Goal: Information Seeking & Learning: Learn about a topic

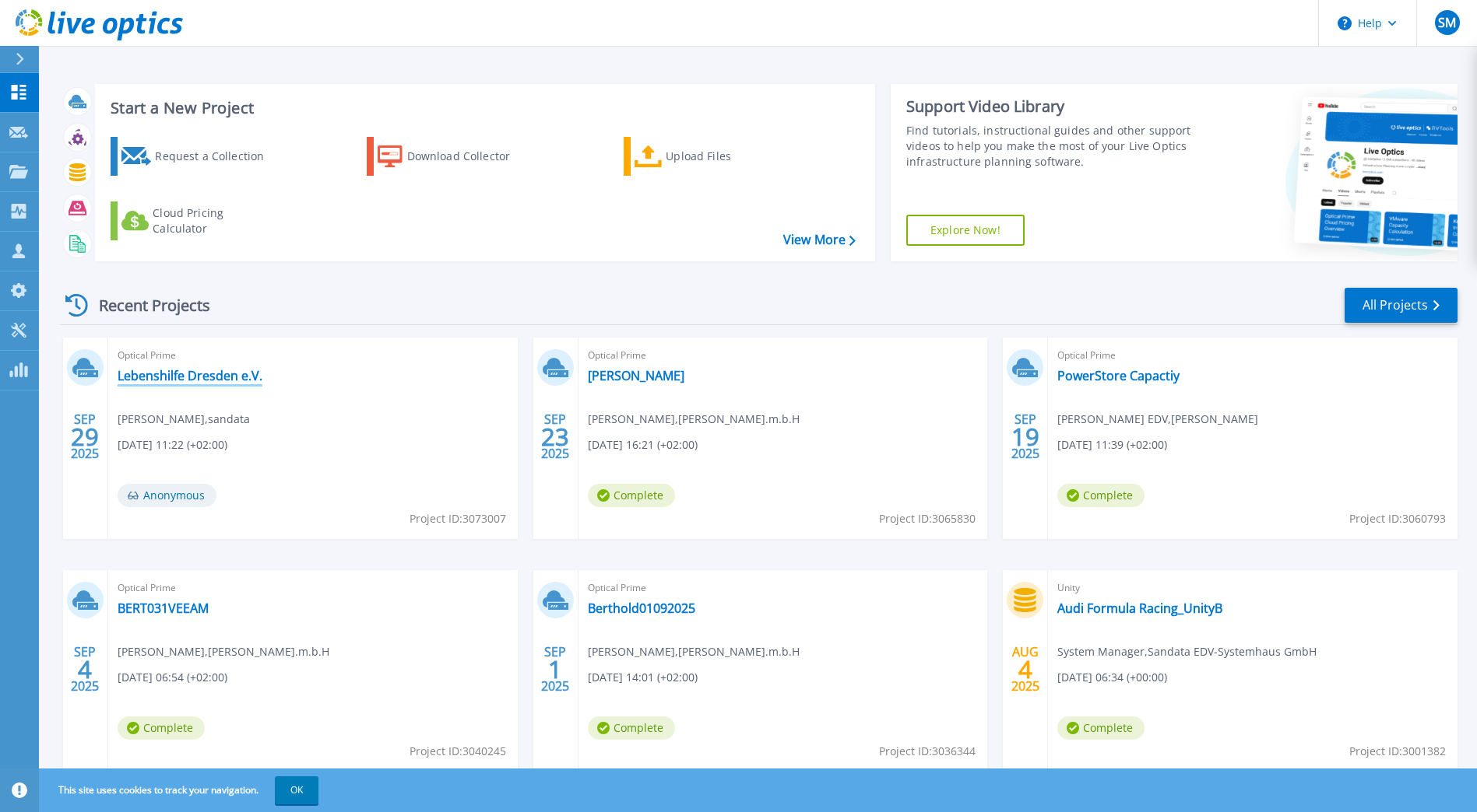
click at [205, 381] on link "Lebenshilfe Dresden e.V." at bounding box center [189, 376] width 144 height 15
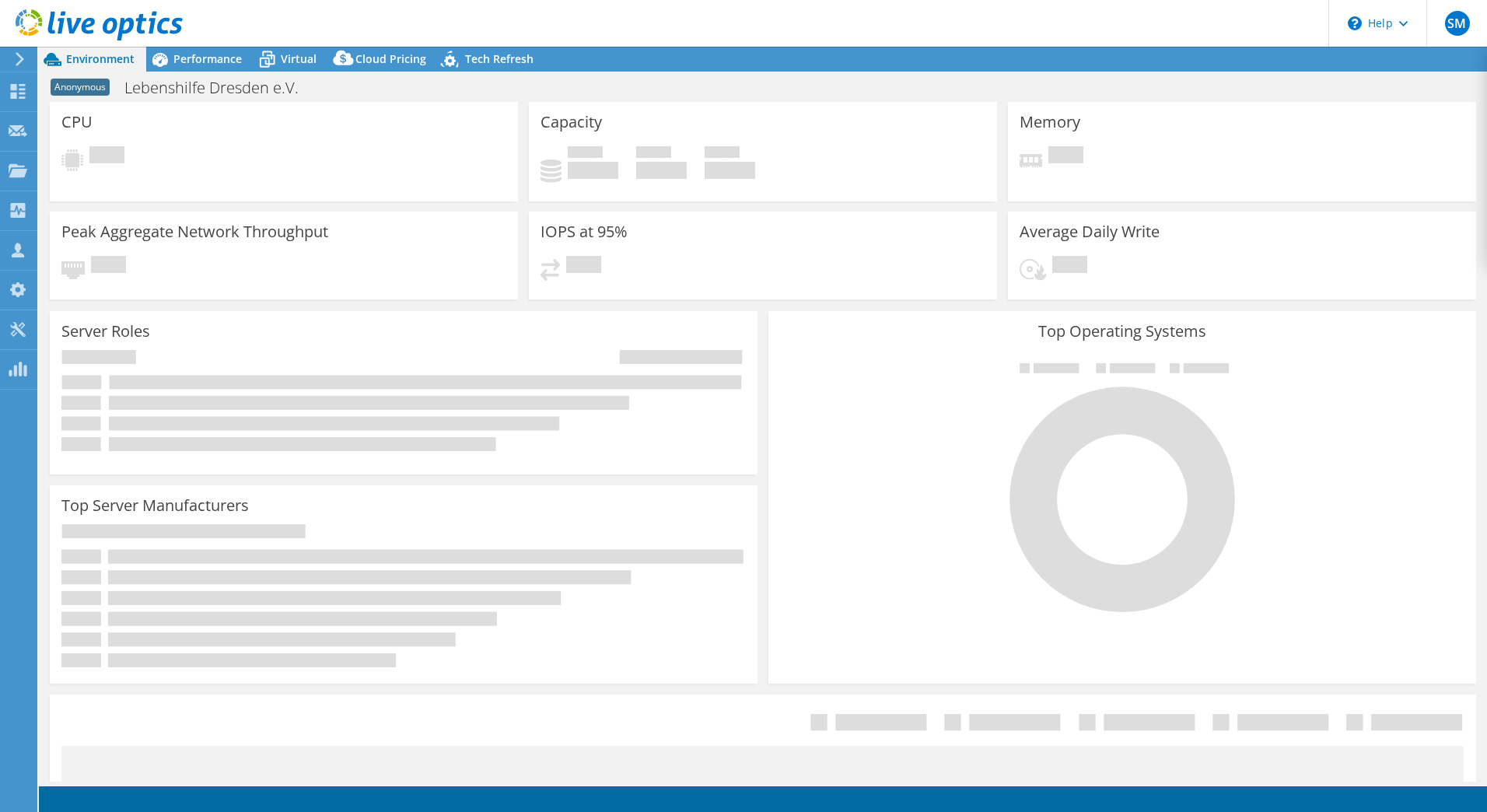
select select "EUFrankfurt"
select select "EUR"
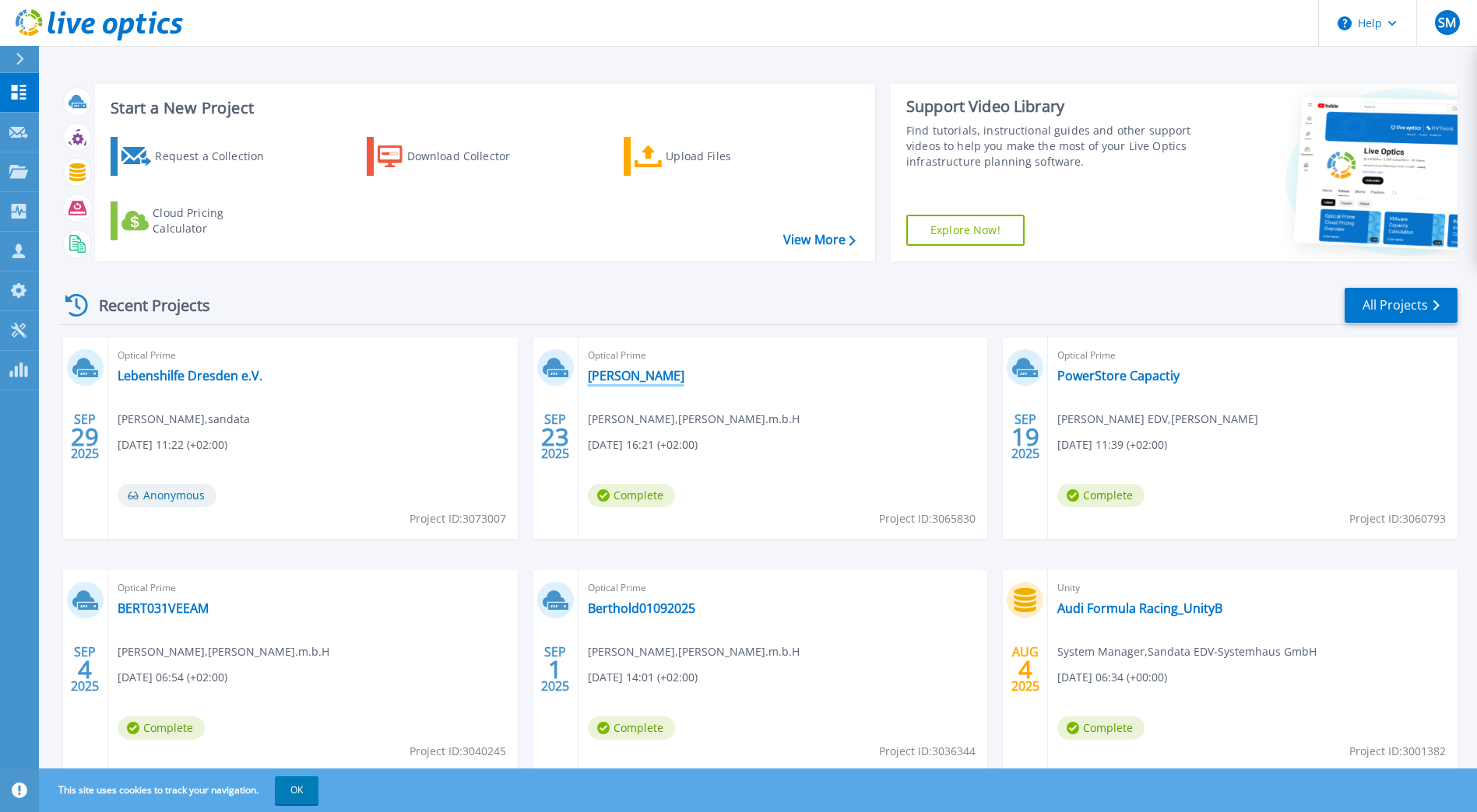
click at [619, 377] on link "[PERSON_NAME]" at bounding box center [635, 376] width 96 height 15
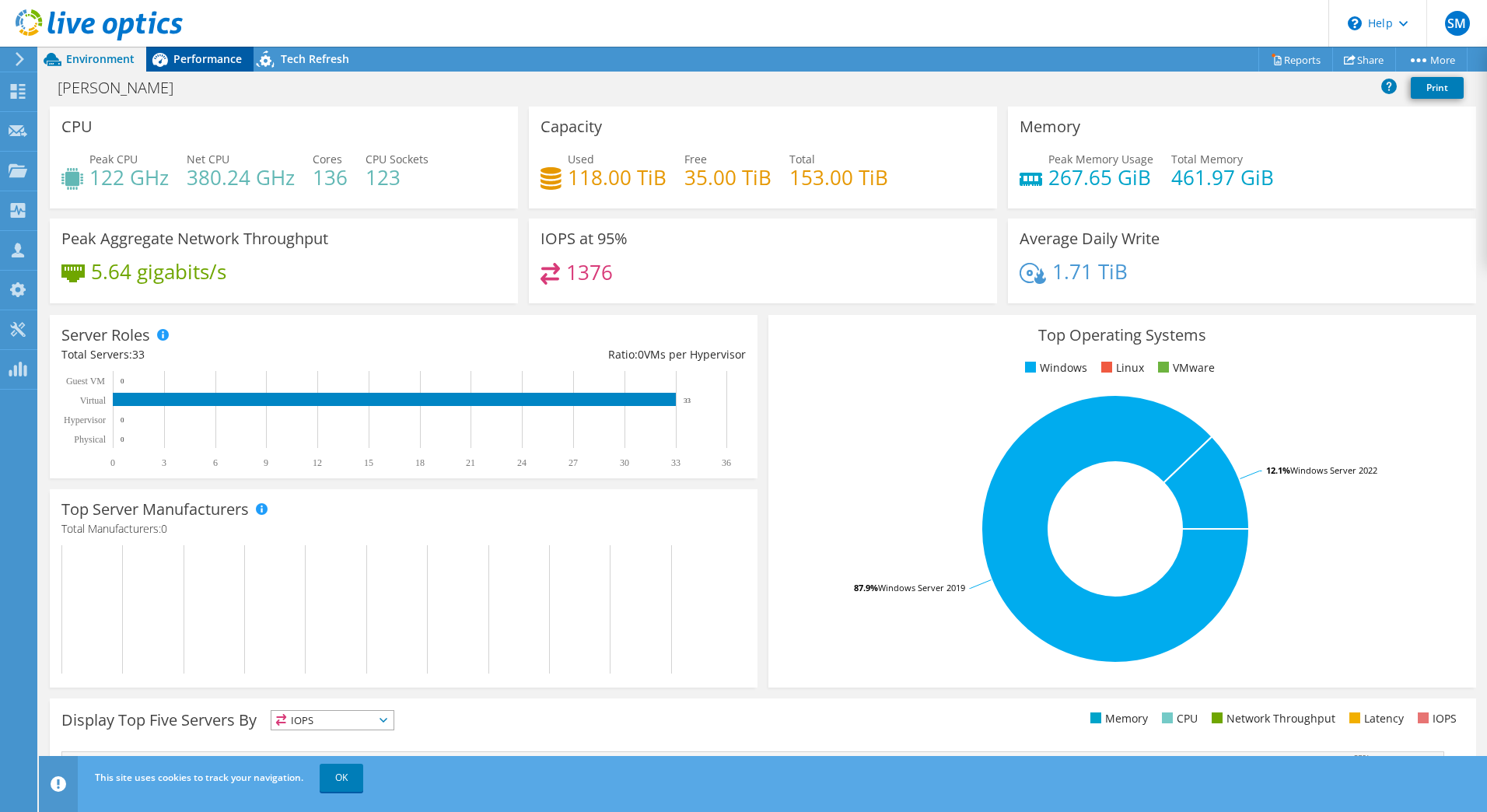
click at [199, 54] on span "Performance" at bounding box center [207, 59] width 68 height 15
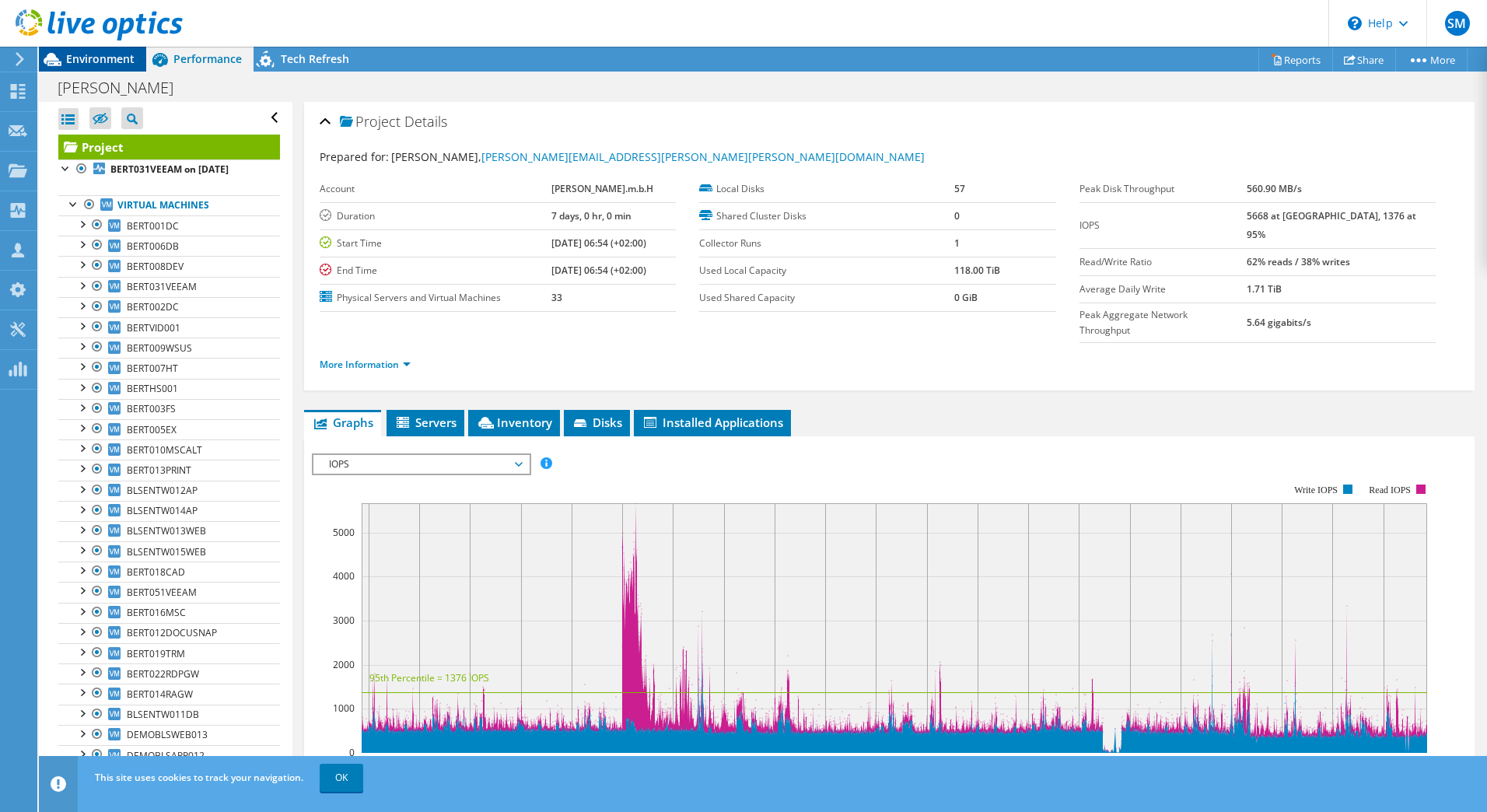
click at [90, 54] on span "Environment" at bounding box center [100, 59] width 68 height 15
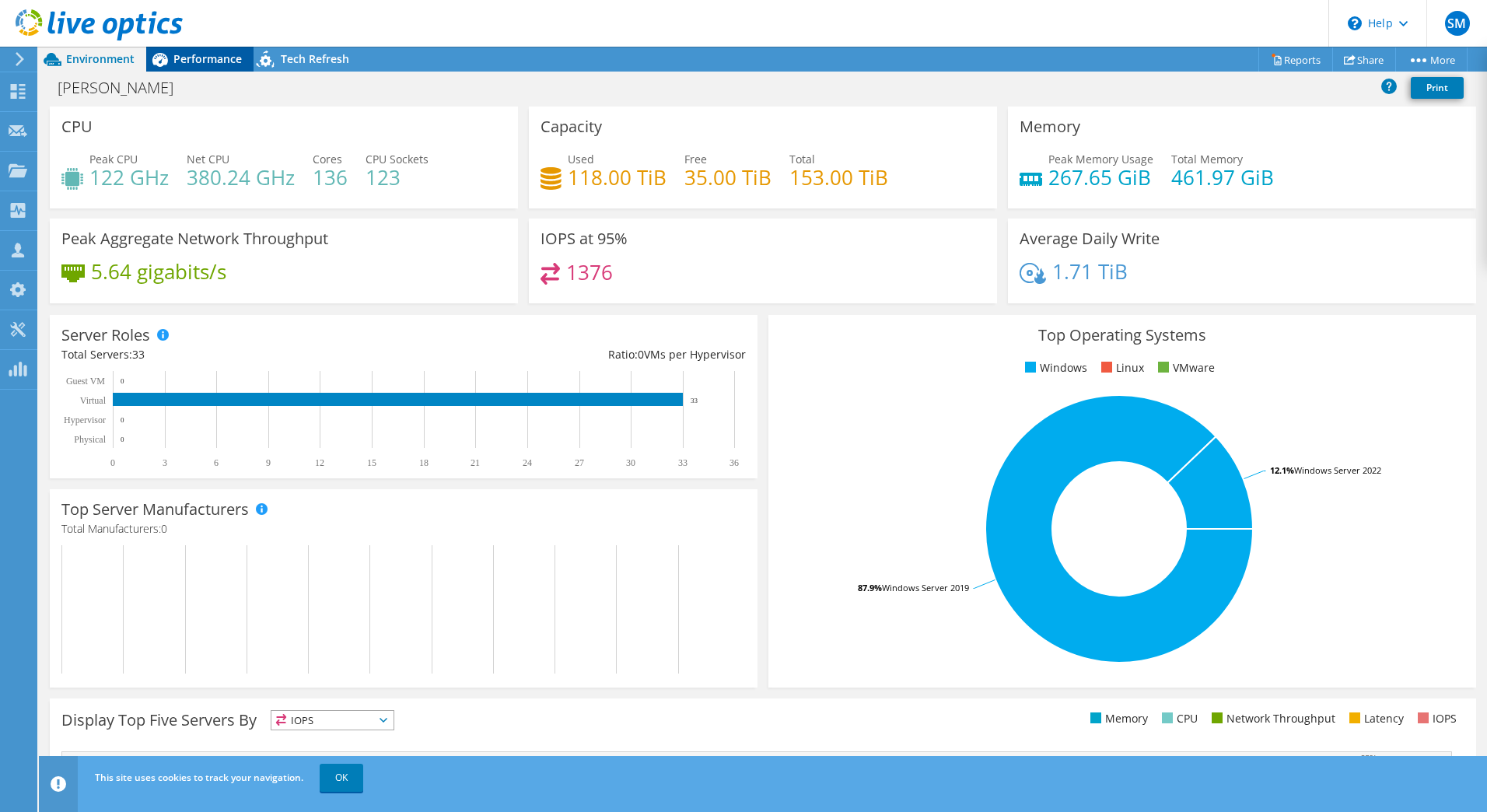
click at [207, 61] on span "Performance" at bounding box center [207, 59] width 68 height 15
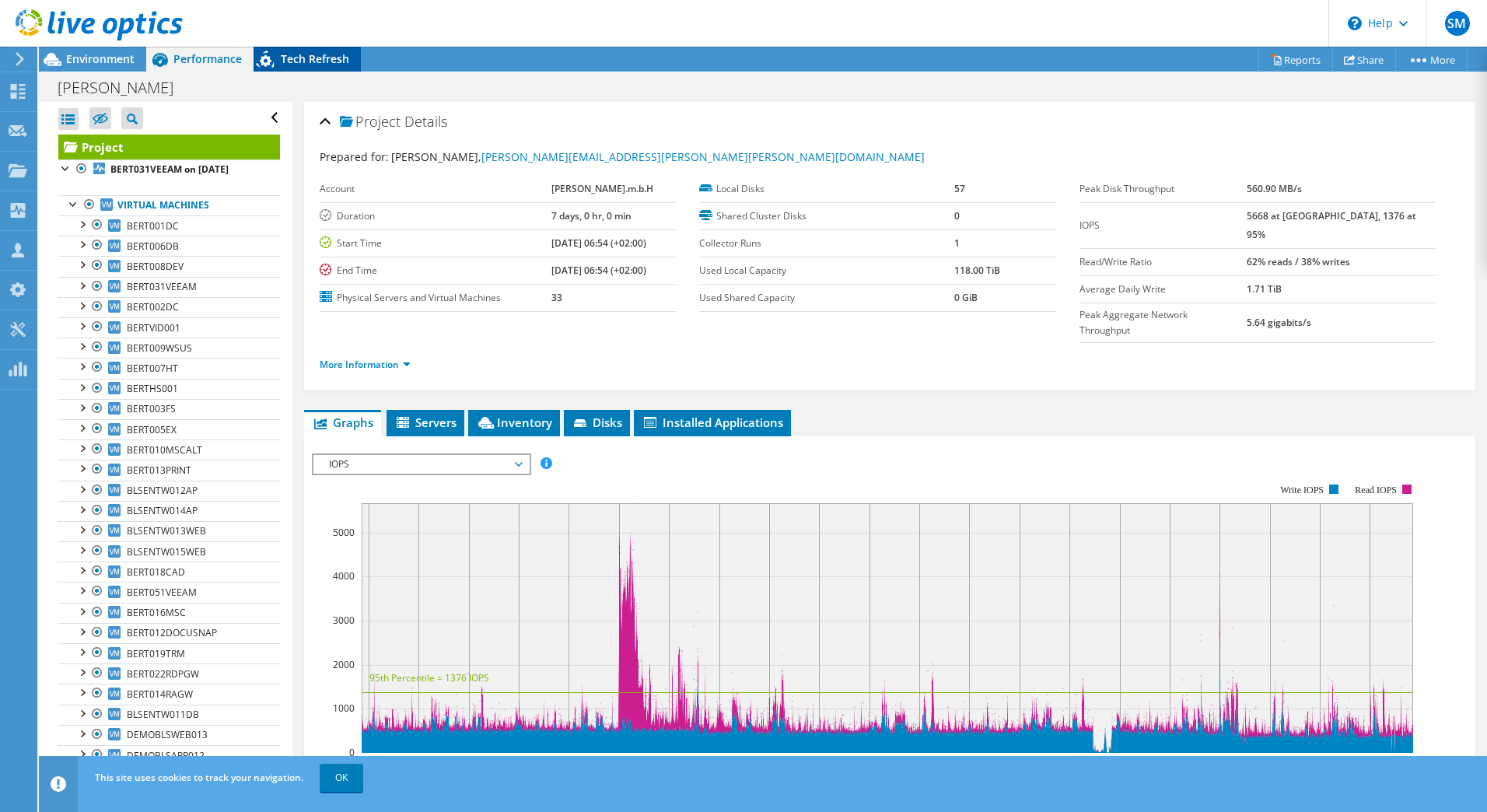
click at [308, 56] on span "Tech Refresh" at bounding box center [315, 59] width 68 height 15
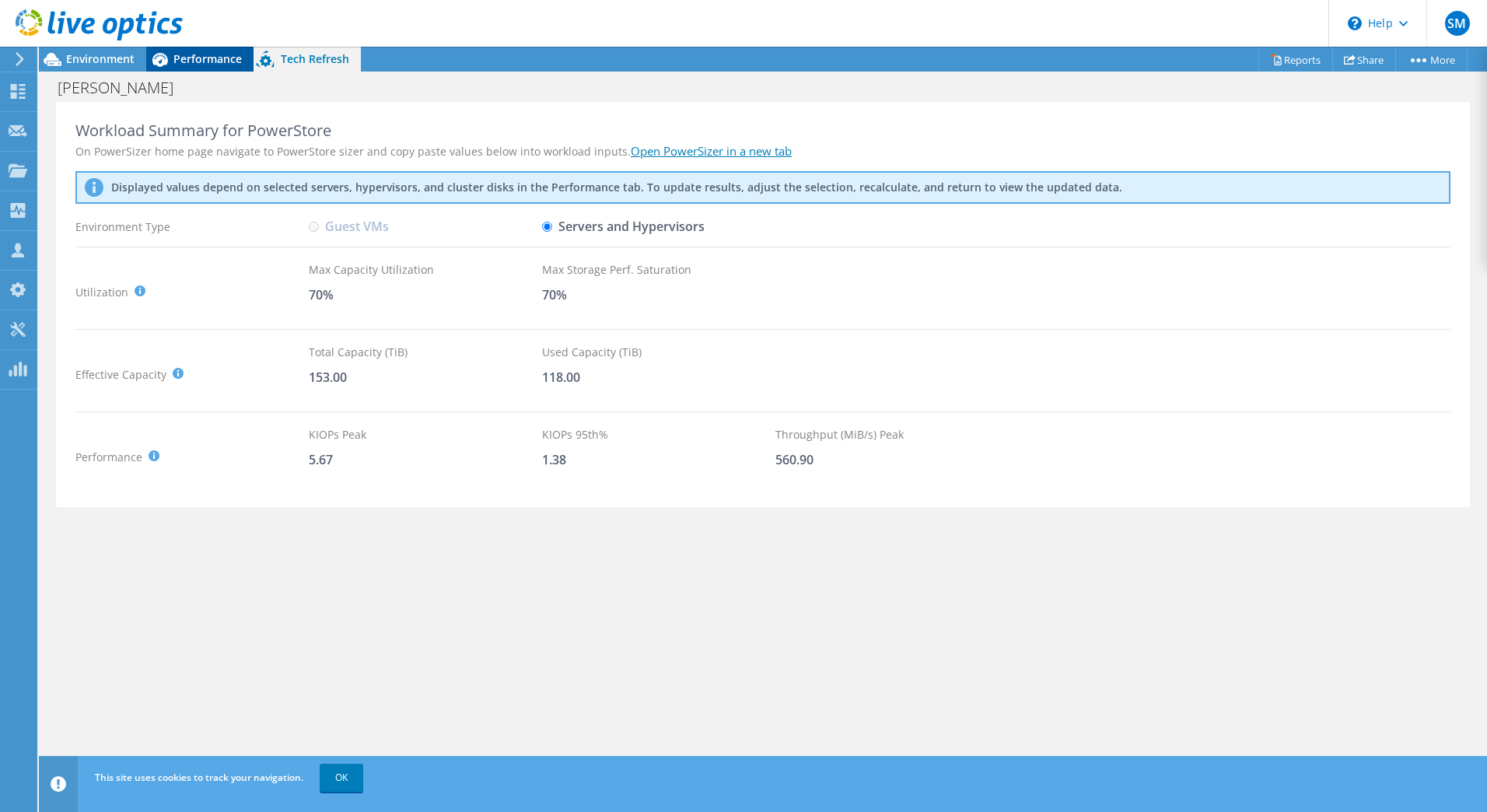
click at [179, 58] on span "Performance" at bounding box center [207, 59] width 68 height 15
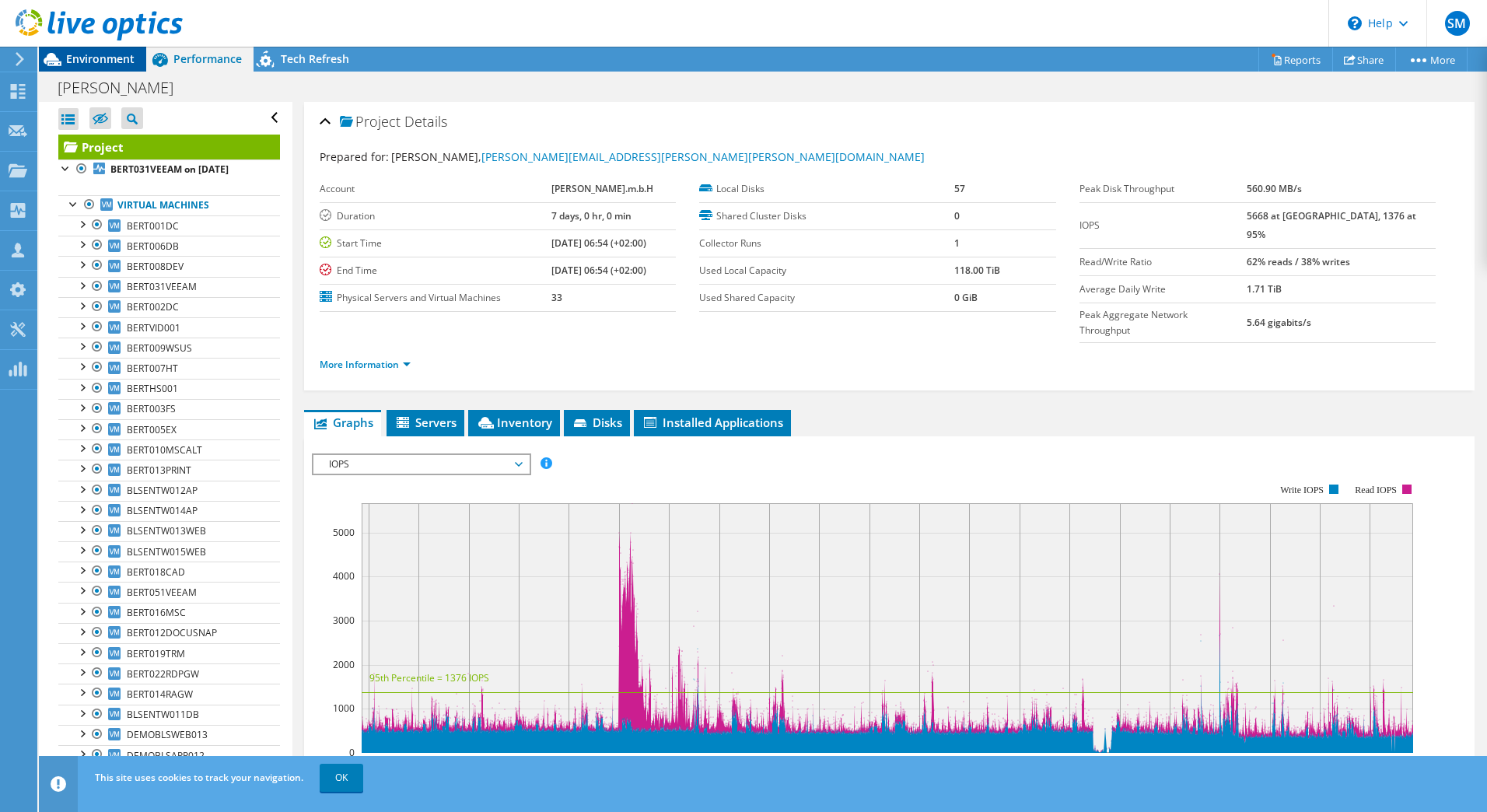
click at [89, 54] on span "Environment" at bounding box center [100, 59] width 68 height 15
